Goal: Task Accomplishment & Management: Use online tool/utility

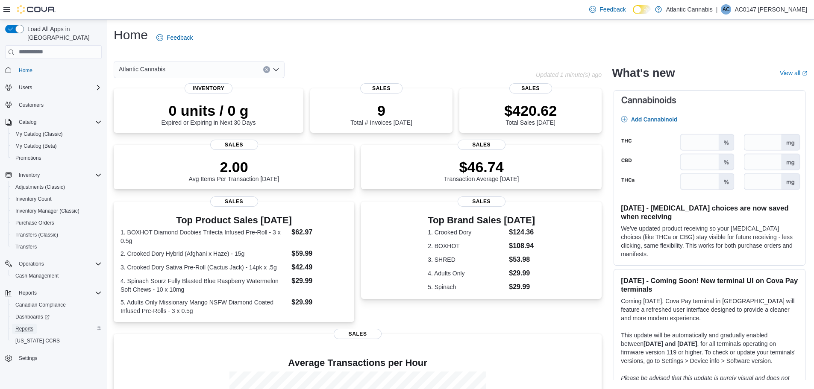
click at [30, 326] on span "Reports" at bounding box center [24, 329] width 18 height 7
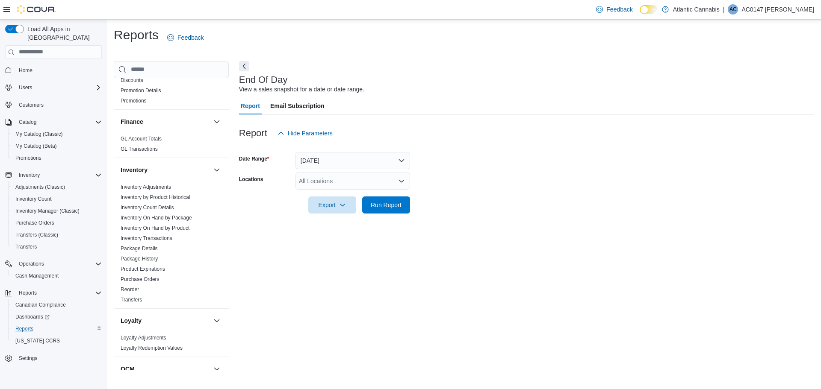
scroll to position [171, 0]
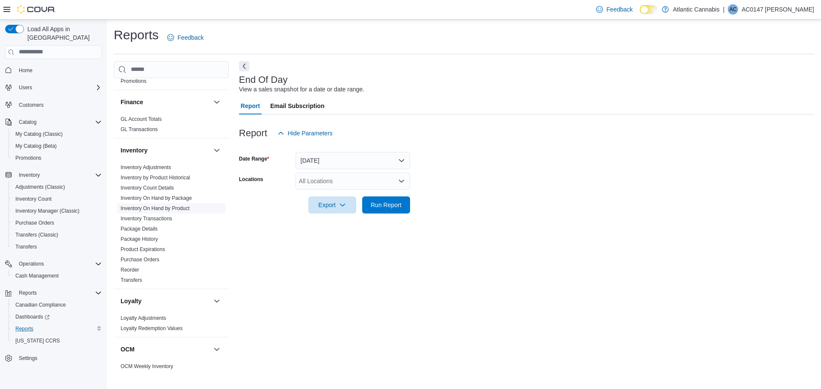
click at [157, 207] on link "Inventory On Hand by Product" at bounding box center [155, 209] width 69 height 6
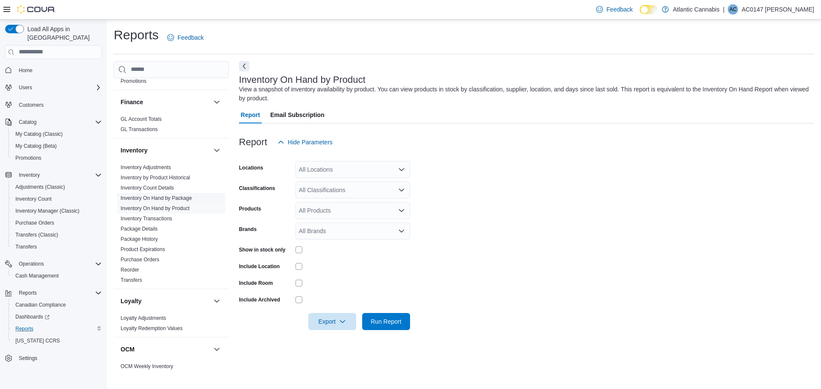
click at [144, 198] on link "Inventory On Hand by Package" at bounding box center [156, 198] width 71 height 6
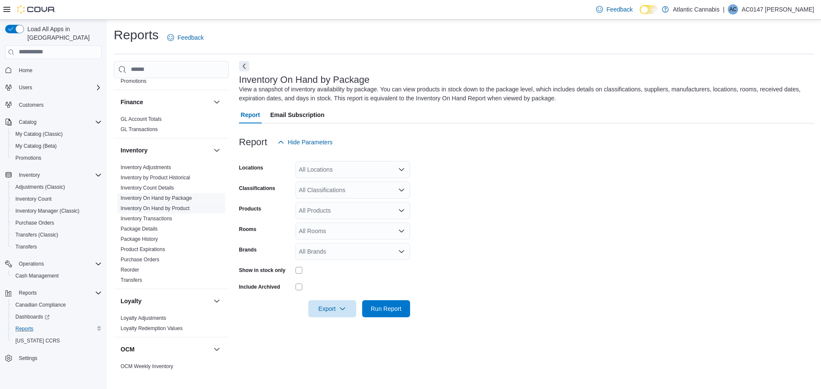
click at [153, 209] on link "Inventory On Hand by Product" at bounding box center [155, 209] width 69 height 6
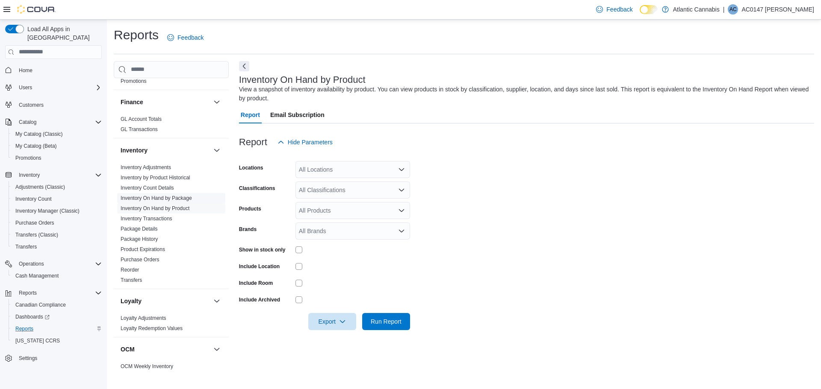
click at [153, 200] on link "Inventory On Hand by Package" at bounding box center [156, 198] width 71 height 6
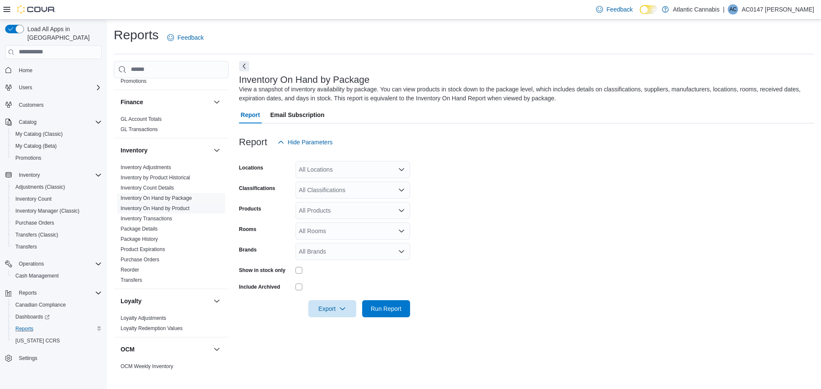
click at [153, 209] on link "Inventory On Hand by Product" at bounding box center [155, 209] width 69 height 6
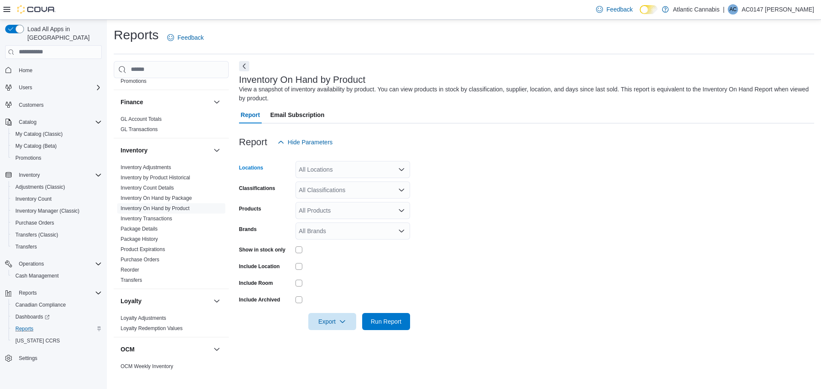
click at [405, 172] on div "All Locations" at bounding box center [352, 169] width 115 height 17
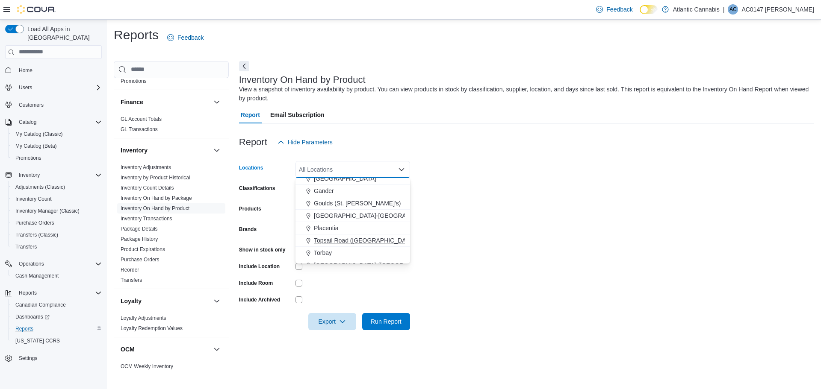
click at [341, 242] on span "Topsail Road ([GEOGRAPHIC_DATA][PERSON_NAME])" at bounding box center [390, 240] width 152 height 9
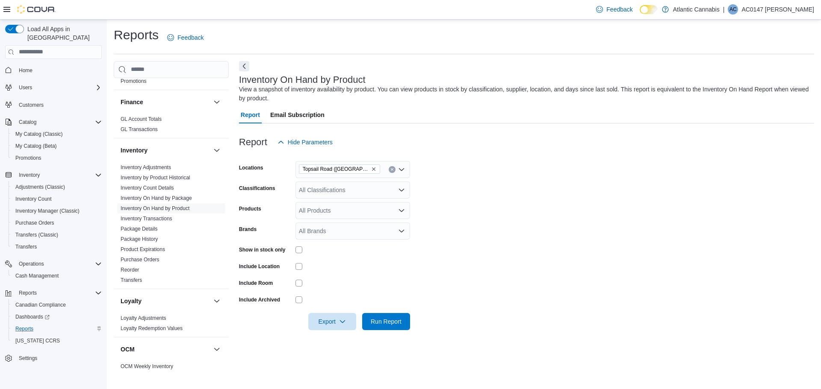
click at [439, 200] on form "Locations [GEOGRAPHIC_DATA] (St. John's) Classifications All Classifications Pr…" at bounding box center [526, 241] width 575 height 180
click at [392, 196] on div "All Classifications" at bounding box center [352, 190] width 115 height 17
type input "*"
click at [341, 234] on button "Dried Flower" at bounding box center [352, 230] width 115 height 12
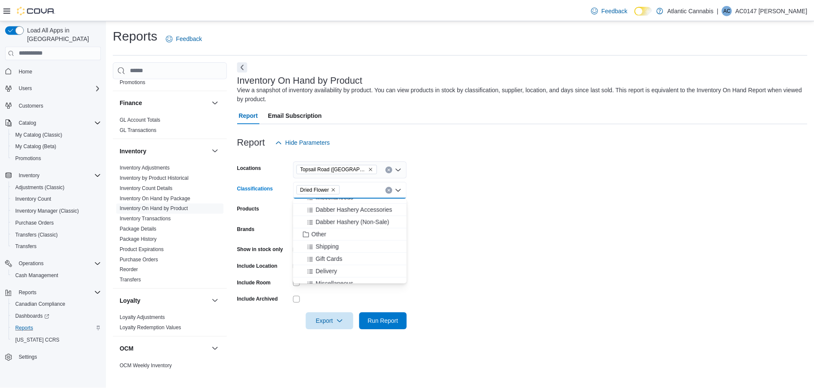
scroll to position [274, 0]
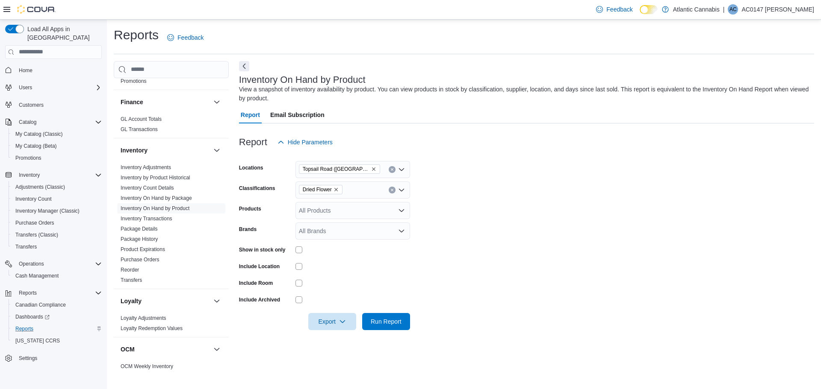
click at [430, 216] on form "Locations [GEOGRAPHIC_DATA] (St. John's) Classifications Dried Flower Products …" at bounding box center [526, 241] width 575 height 180
click at [372, 318] on span "Run Report" at bounding box center [386, 321] width 31 height 9
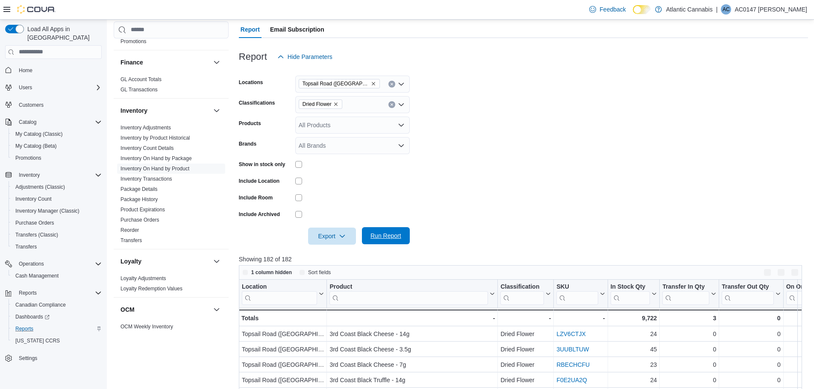
scroll to position [128, 0]
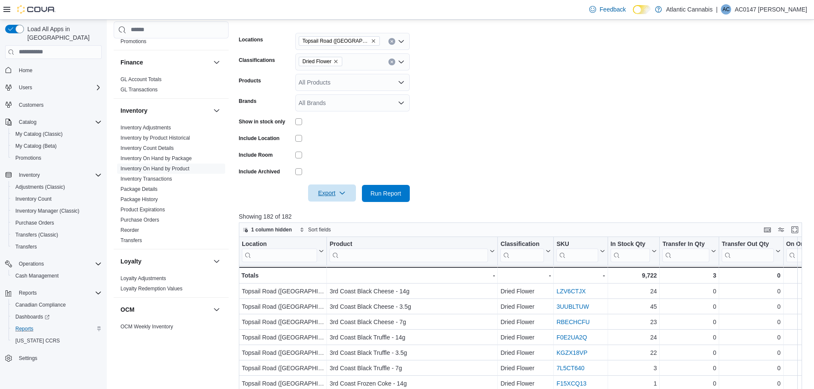
click at [341, 191] on icon "button" at bounding box center [342, 193] width 7 height 7
click at [341, 208] on span "Export to Excel" at bounding box center [333, 210] width 38 height 7
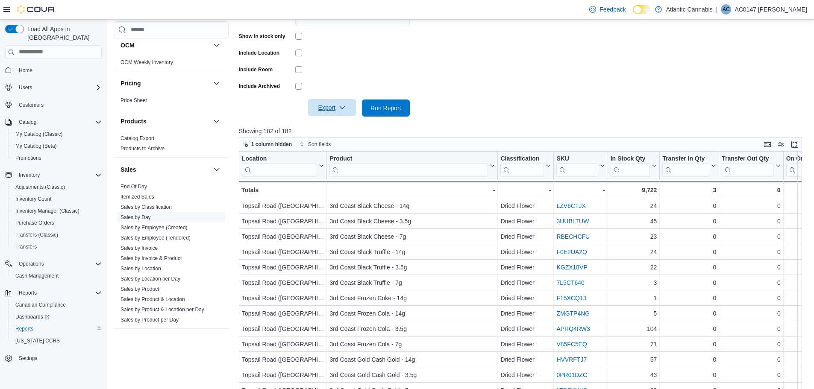
scroll to position [491, 0]
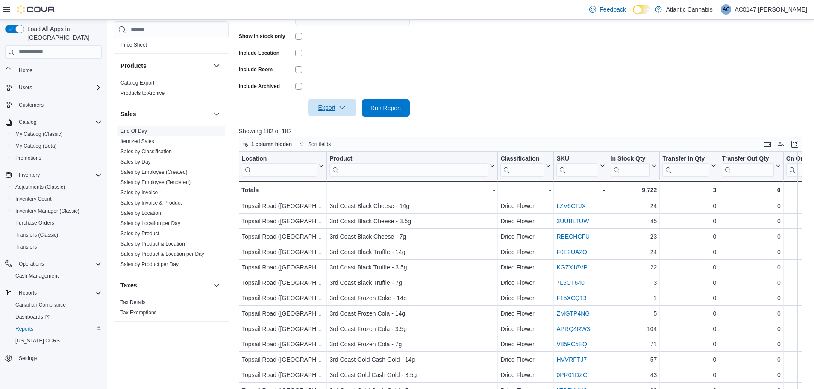
click at [133, 135] on span "End Of Day" at bounding box center [171, 131] width 108 height 10
click at [134, 129] on link "End Of Day" at bounding box center [134, 131] width 26 height 6
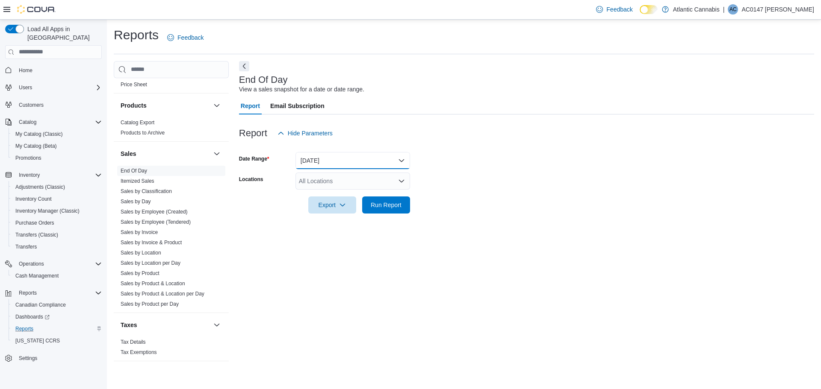
click at [321, 164] on button "[DATE]" at bounding box center [352, 160] width 115 height 17
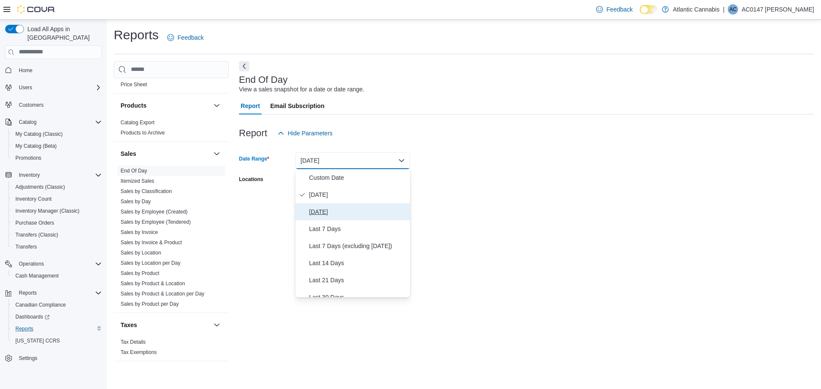
click at [307, 210] on button "[DATE]" at bounding box center [352, 211] width 115 height 17
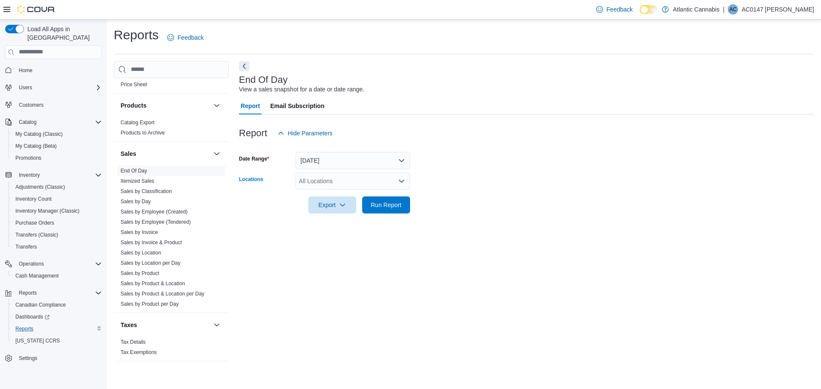
click at [327, 177] on div "All Locations" at bounding box center [352, 181] width 115 height 17
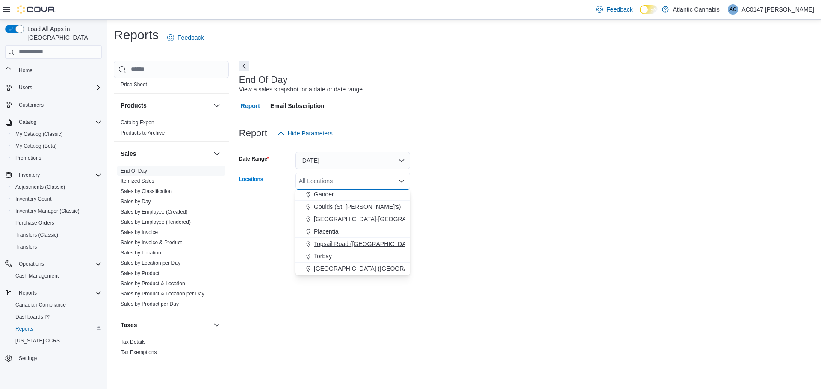
click at [332, 248] on button "Topsail Road ([GEOGRAPHIC_DATA][PERSON_NAME])" at bounding box center [352, 244] width 115 height 12
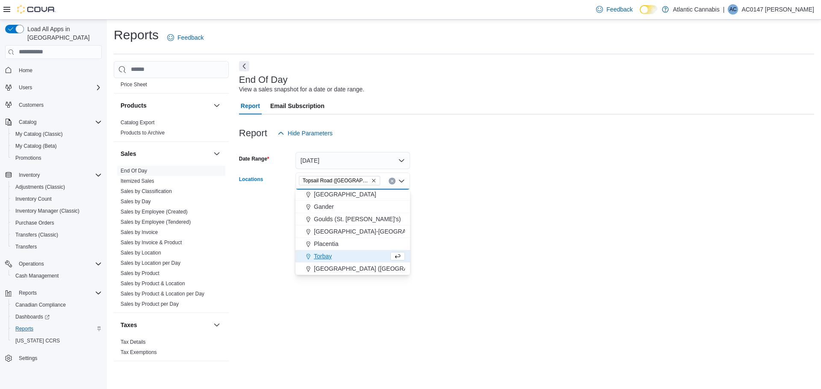
scroll to position [38, 0]
click at [603, 225] on div "End Of Day View a sales snapshot for a date or date range. Report Email Subscri…" at bounding box center [526, 215] width 575 height 309
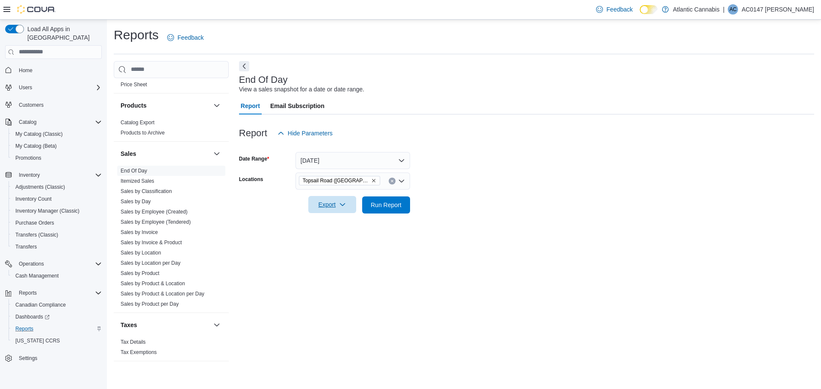
click at [351, 201] on button "Export" at bounding box center [332, 204] width 48 height 17
click at [345, 227] on button "Export to Excel" at bounding box center [333, 222] width 49 height 17
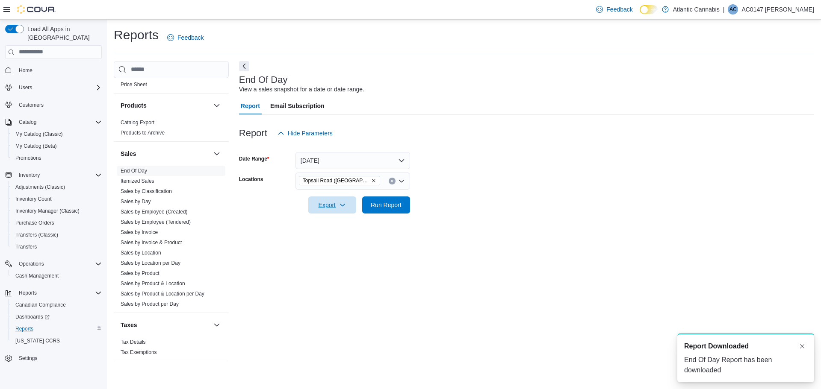
scroll to position [0, 0]
click at [343, 200] on span "Export" at bounding box center [332, 204] width 38 height 17
click at [355, 240] on button "Export to Pdf" at bounding box center [333, 239] width 49 height 17
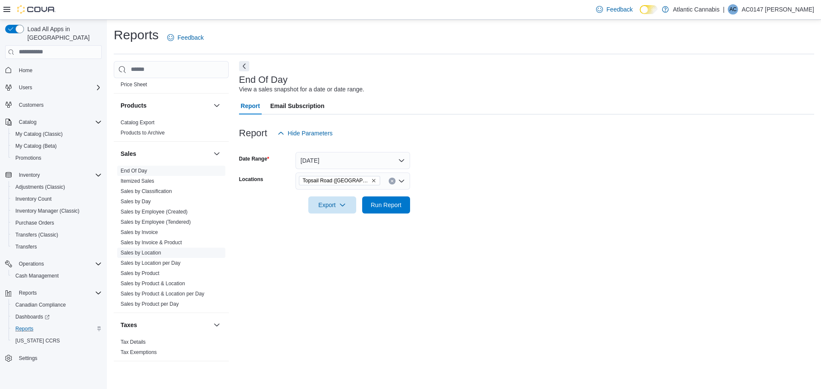
click at [149, 255] on link "Sales by Location" at bounding box center [141, 253] width 41 height 6
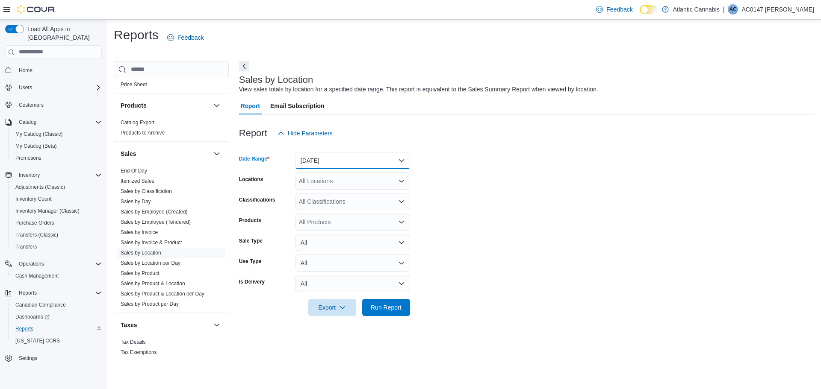
click at [365, 158] on button "[DATE]" at bounding box center [352, 160] width 115 height 17
click at [644, 262] on form "Date Range [DATE] Locations All Locations Classifications All Classifications P…" at bounding box center [526, 229] width 575 height 174
click at [404, 301] on span "Run Report" at bounding box center [386, 307] width 38 height 17
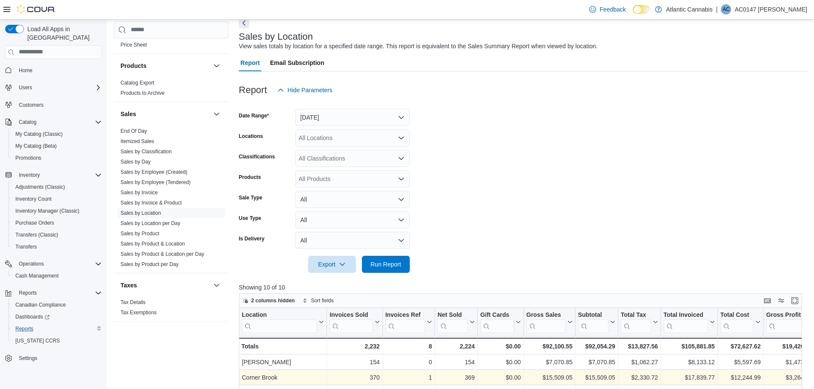
scroll to position [43, 0]
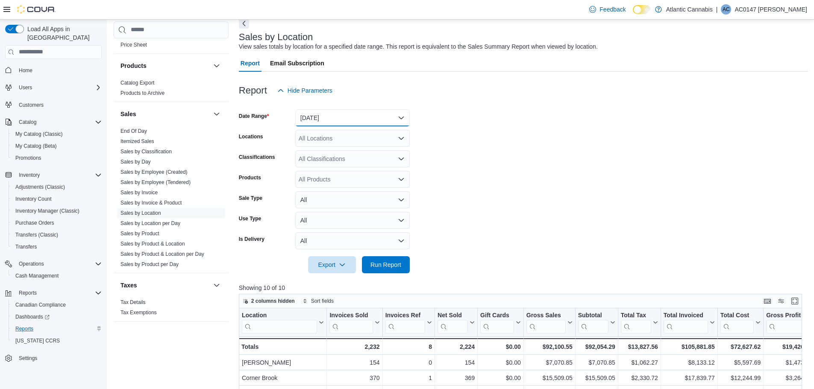
click at [358, 115] on button "[DATE]" at bounding box center [352, 117] width 115 height 17
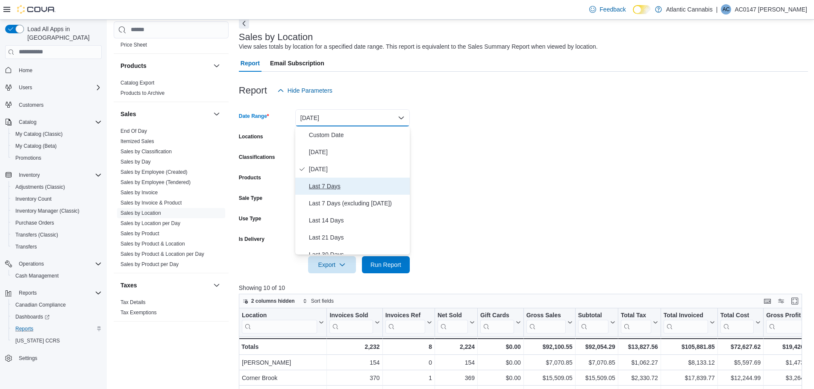
click at [337, 186] on span "Last 7 Days" at bounding box center [357, 186] width 97 height 10
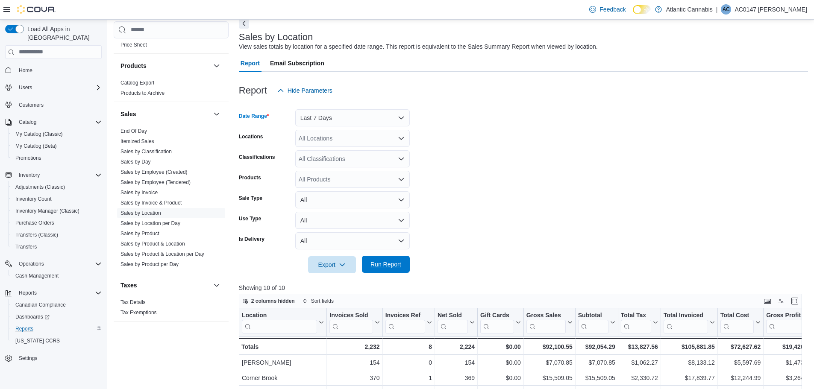
click at [398, 267] on span "Run Report" at bounding box center [386, 264] width 31 height 9
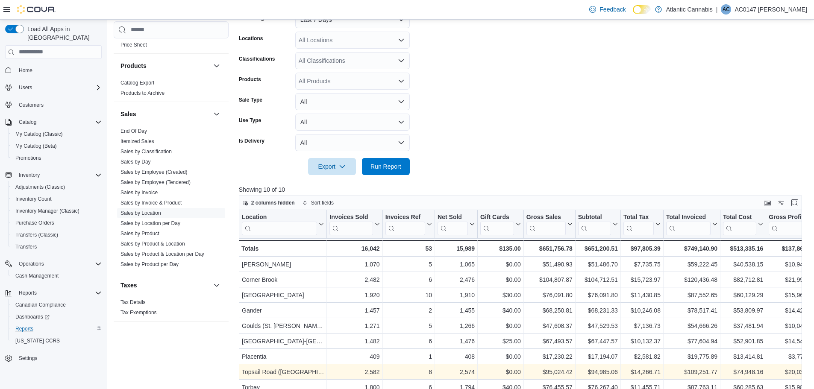
scroll to position [94, 0]
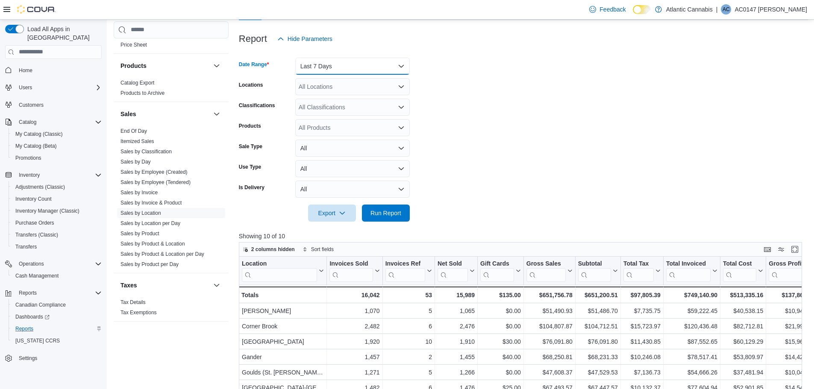
click at [349, 64] on button "Last 7 Days" at bounding box center [352, 66] width 115 height 17
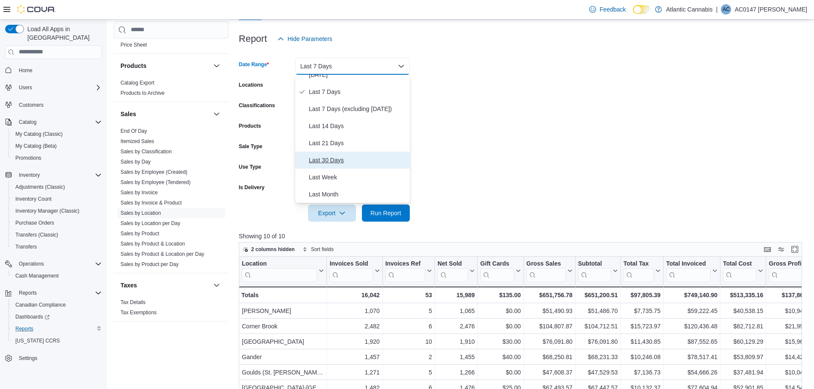
click at [341, 160] on span "Last 30 Days" at bounding box center [357, 160] width 97 height 10
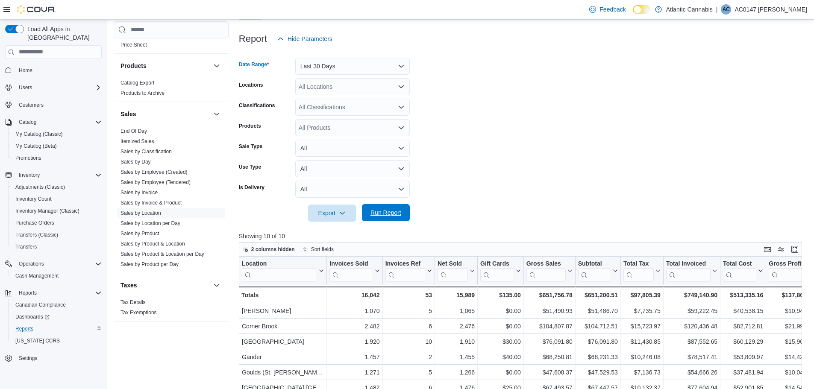
click at [409, 212] on button "Run Report" at bounding box center [386, 212] width 48 height 17
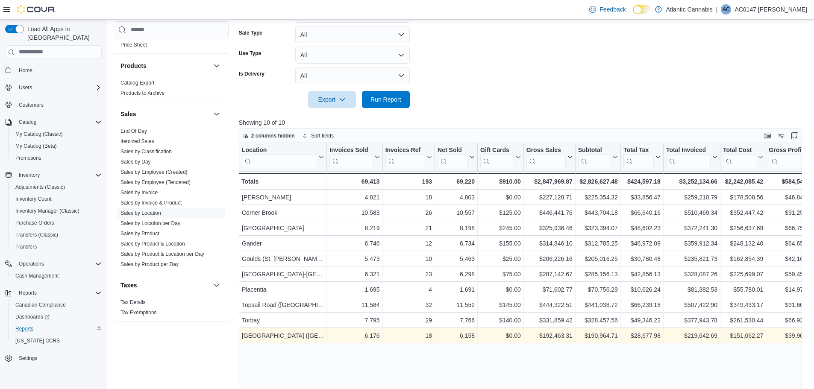
scroll to position [223, 0]
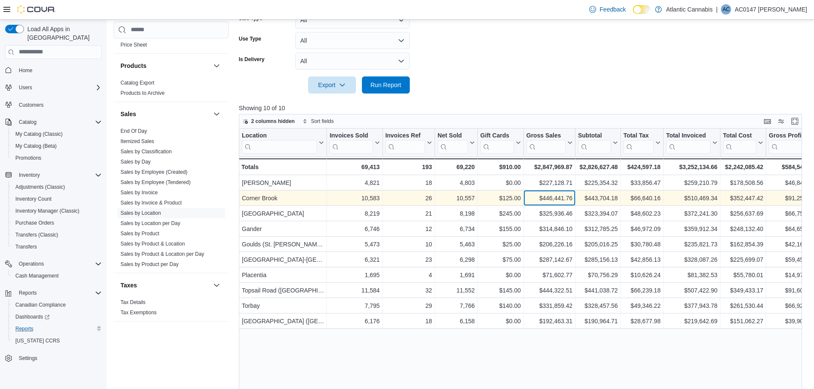
click at [548, 199] on div "$446,441.76" at bounding box center [550, 198] width 46 height 10
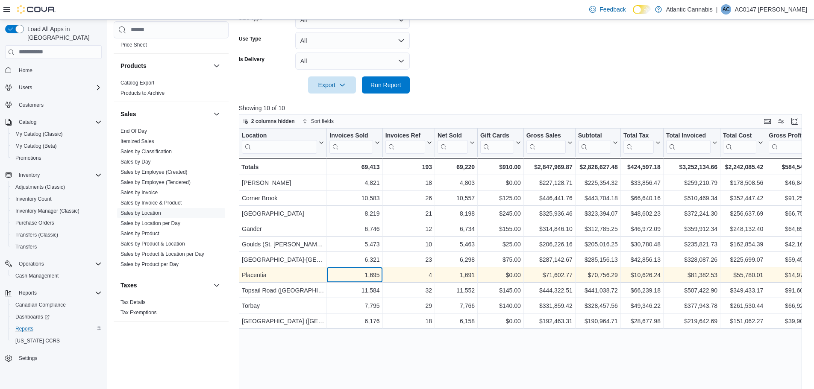
click at [335, 270] on div "1,695" at bounding box center [355, 275] width 50 height 10
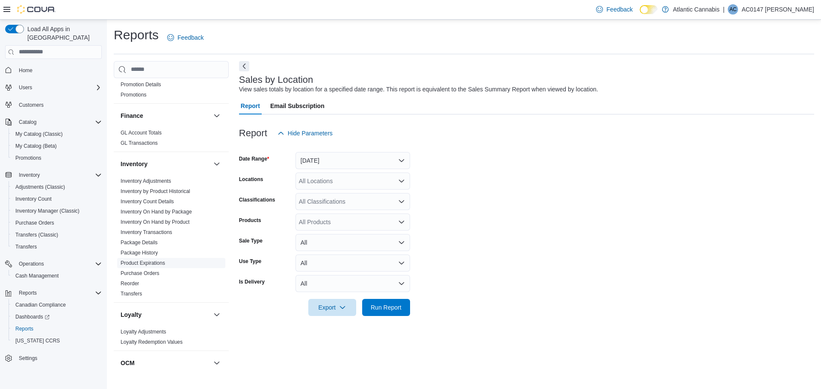
scroll to position [171, 0]
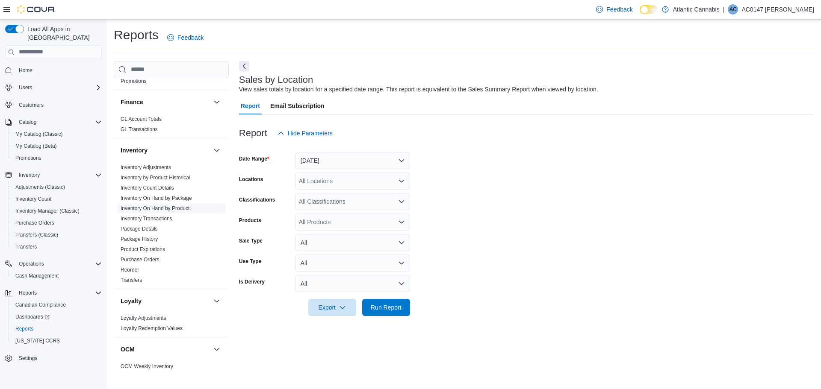
click at [174, 206] on link "Inventory On Hand by Product" at bounding box center [155, 209] width 69 height 6
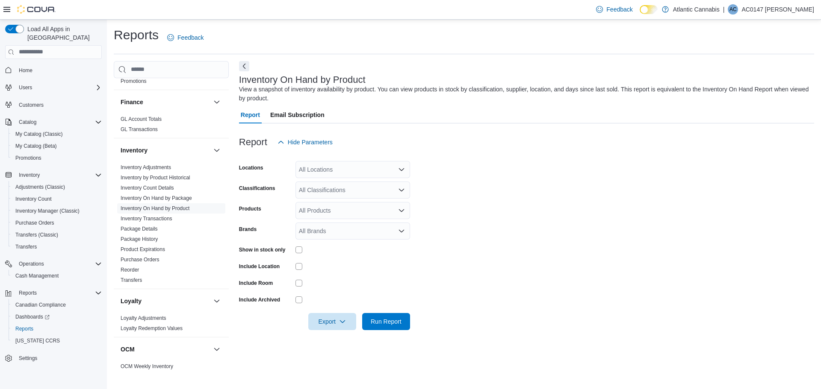
click at [365, 165] on div "All Locations" at bounding box center [352, 169] width 115 height 17
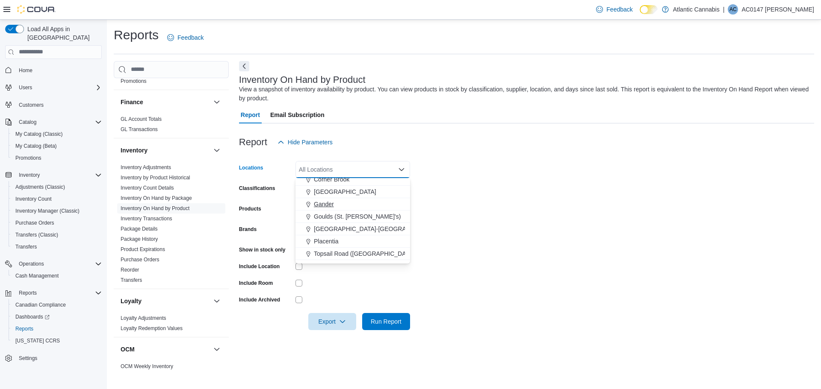
scroll to position [43, 0]
click at [333, 239] on span "Topsail Road ([GEOGRAPHIC_DATA][PERSON_NAME])" at bounding box center [390, 240] width 152 height 9
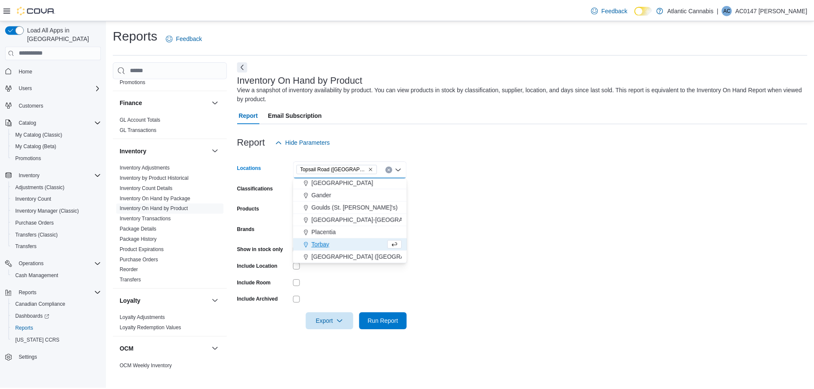
scroll to position [38, 0]
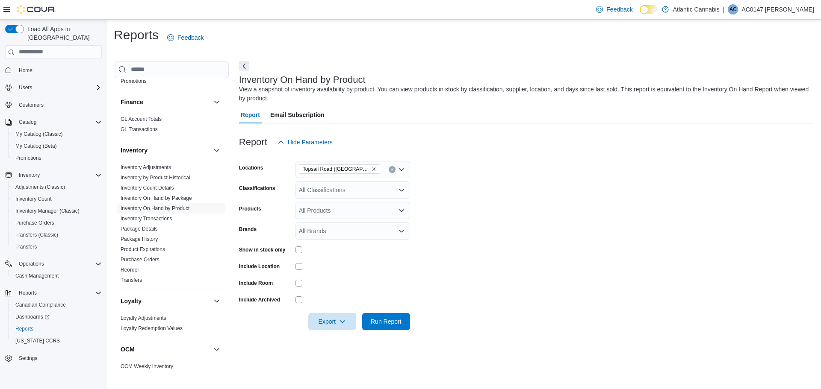
click at [427, 190] on form "Locations [GEOGRAPHIC_DATA] (St. John's) Classifications All Classifications Pr…" at bounding box center [526, 241] width 575 height 180
click at [391, 189] on div "All Classifications" at bounding box center [352, 190] width 115 height 17
click at [348, 226] on span "Dried Flower" at bounding box center [335, 229] width 34 height 9
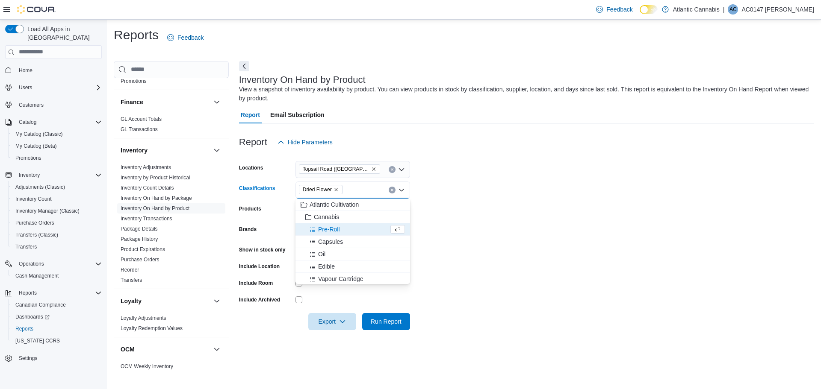
click at [441, 225] on form "Locations Topsail Road (St. John's) Classifications Dried Flower Combo box. Sel…" at bounding box center [526, 241] width 575 height 180
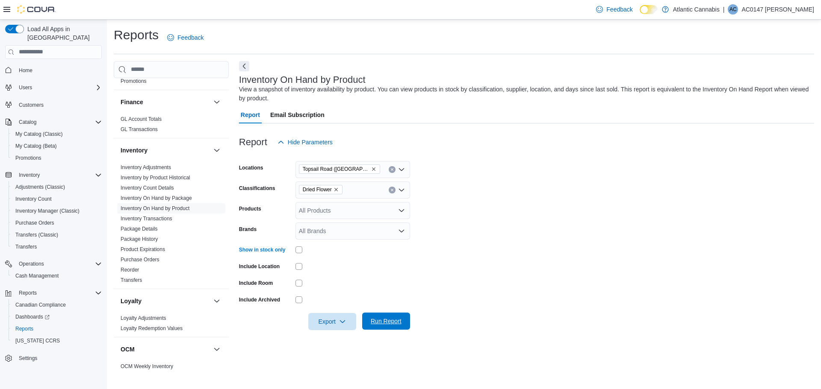
click at [392, 314] on span "Run Report" at bounding box center [386, 321] width 38 height 17
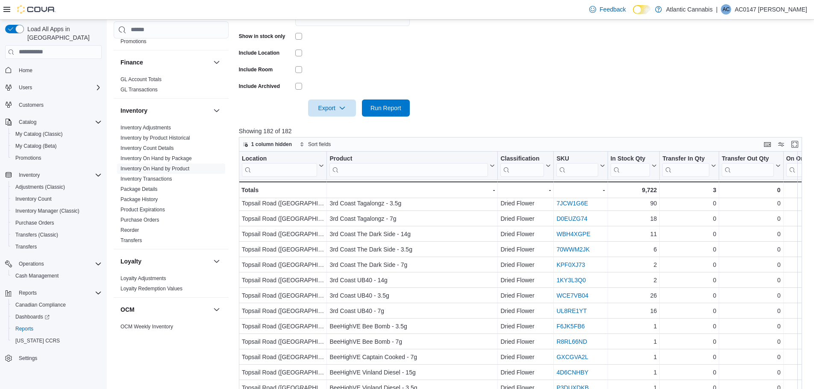
scroll to position [299, 0]
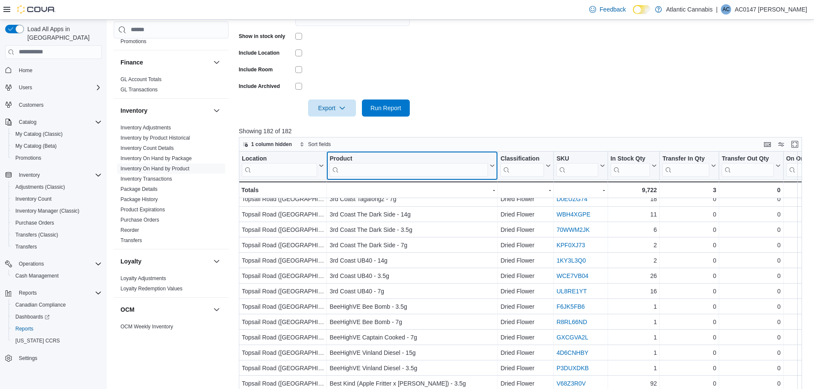
click at [359, 169] on input "search" at bounding box center [409, 170] width 159 height 14
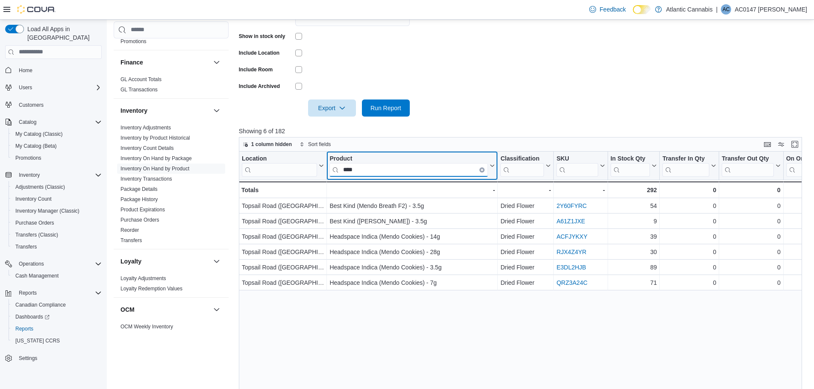
scroll to position [0, 0]
type input "*****"
click at [483, 169] on icon "Clear input" at bounding box center [482, 169] width 3 height 3
